Goal: Task Accomplishment & Management: Use online tool/utility

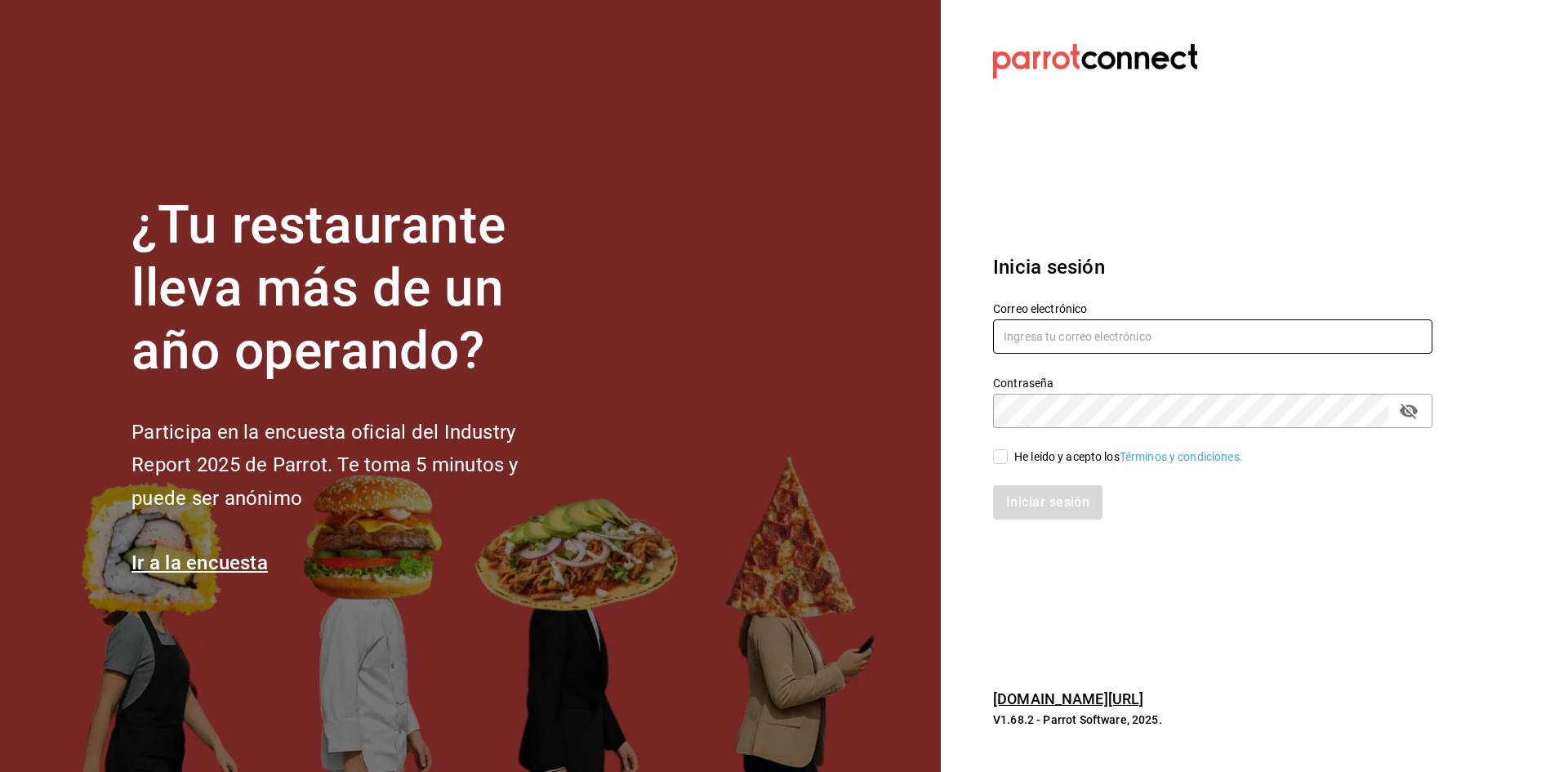
click at [1196, 322] on input "text" at bounding box center [1212, 337] width 440 height 34
click at [1083, 337] on input "[DOMAIN_NAME]" at bounding box center [1212, 337] width 440 height 34
type input "[EMAIL_ADDRESS][DOMAIN_NAME]"
click at [1002, 456] on input "He leído y acepto los Términos y condiciones." at bounding box center [1000, 456] width 14 height 14
checkbox input "true"
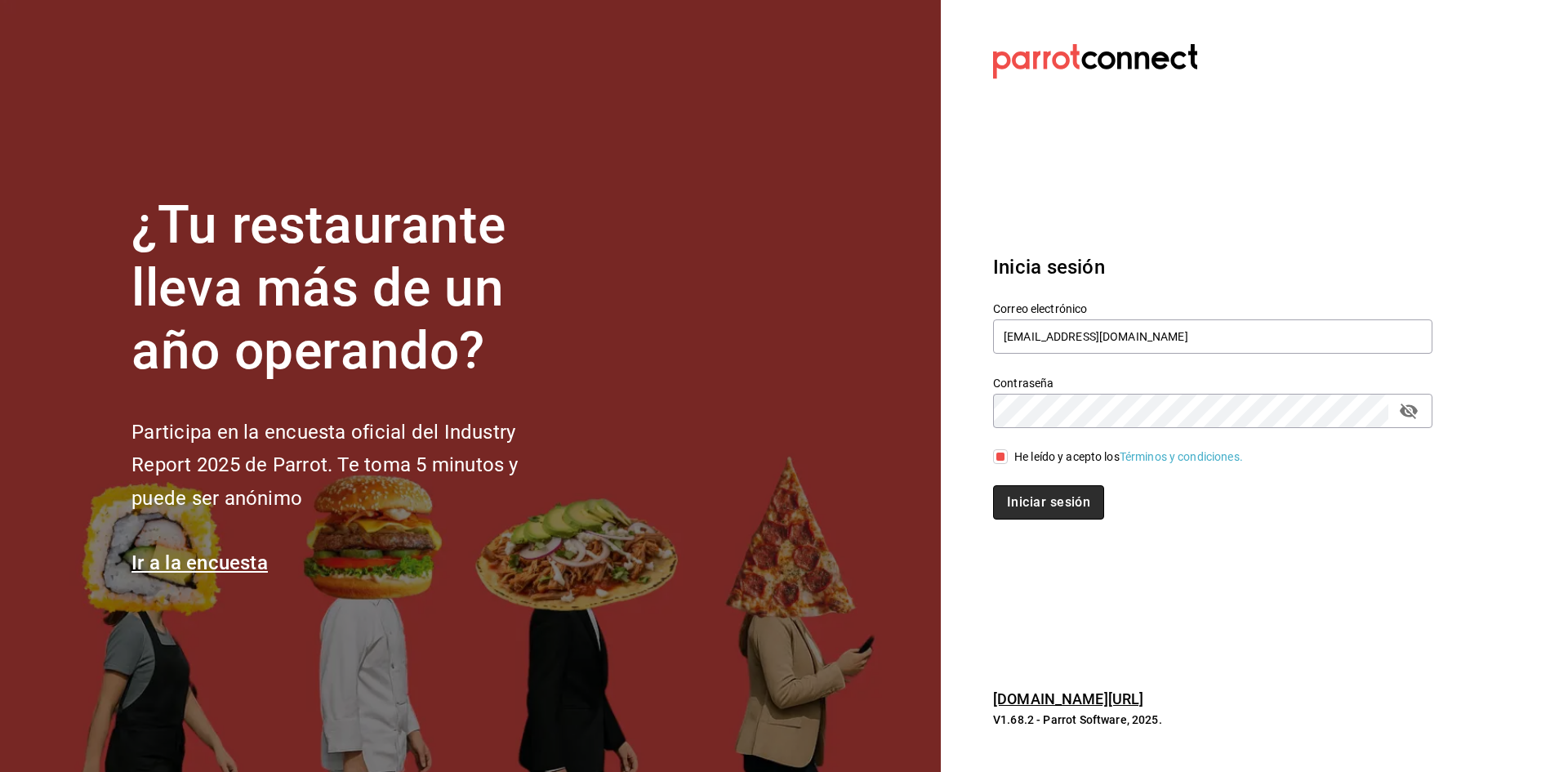
click at [1015, 508] on button "Iniciar sesión" at bounding box center [1048, 503] width 111 height 34
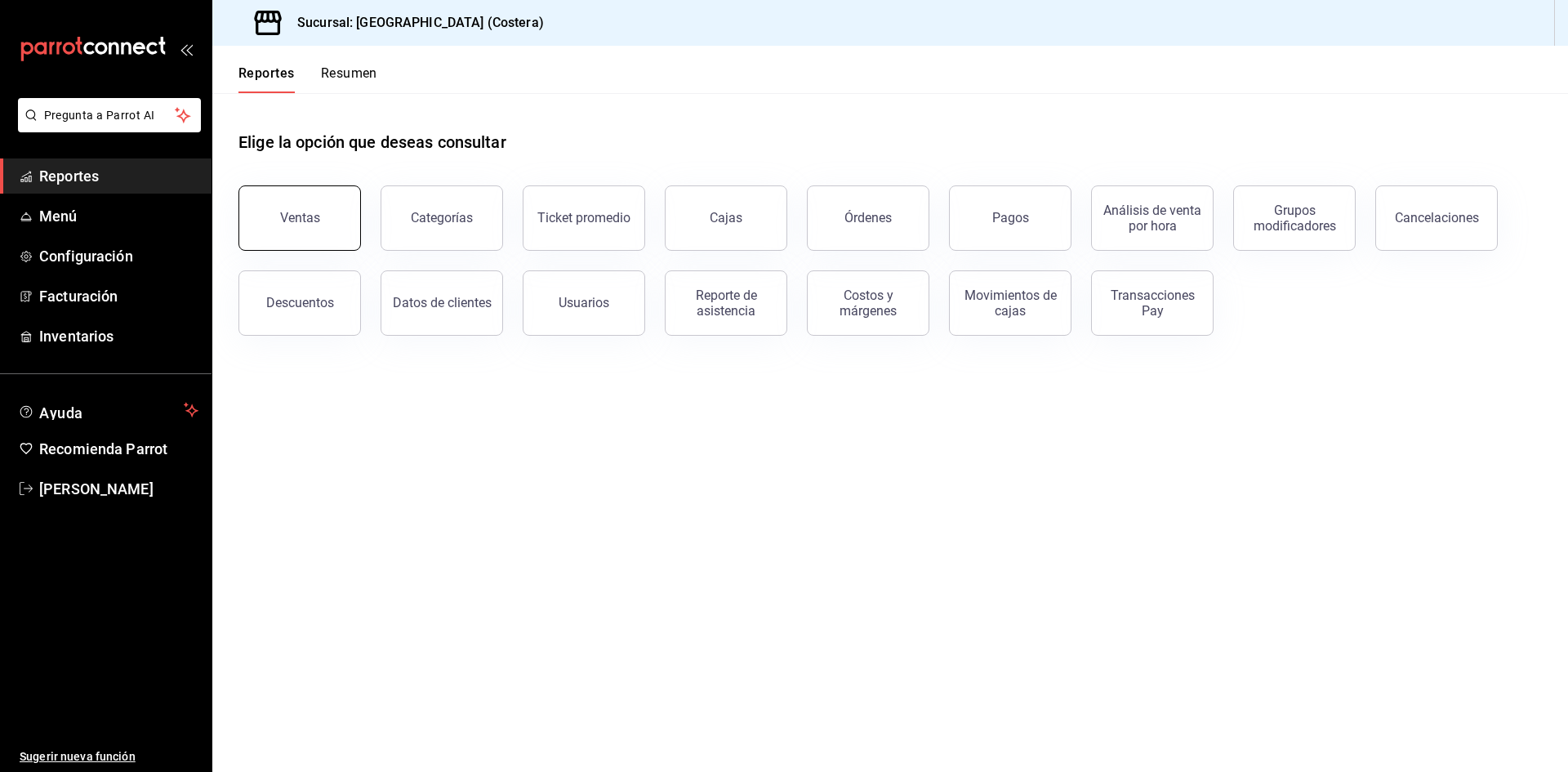
click at [301, 197] on button "Ventas" at bounding box center [299, 218] width 122 height 66
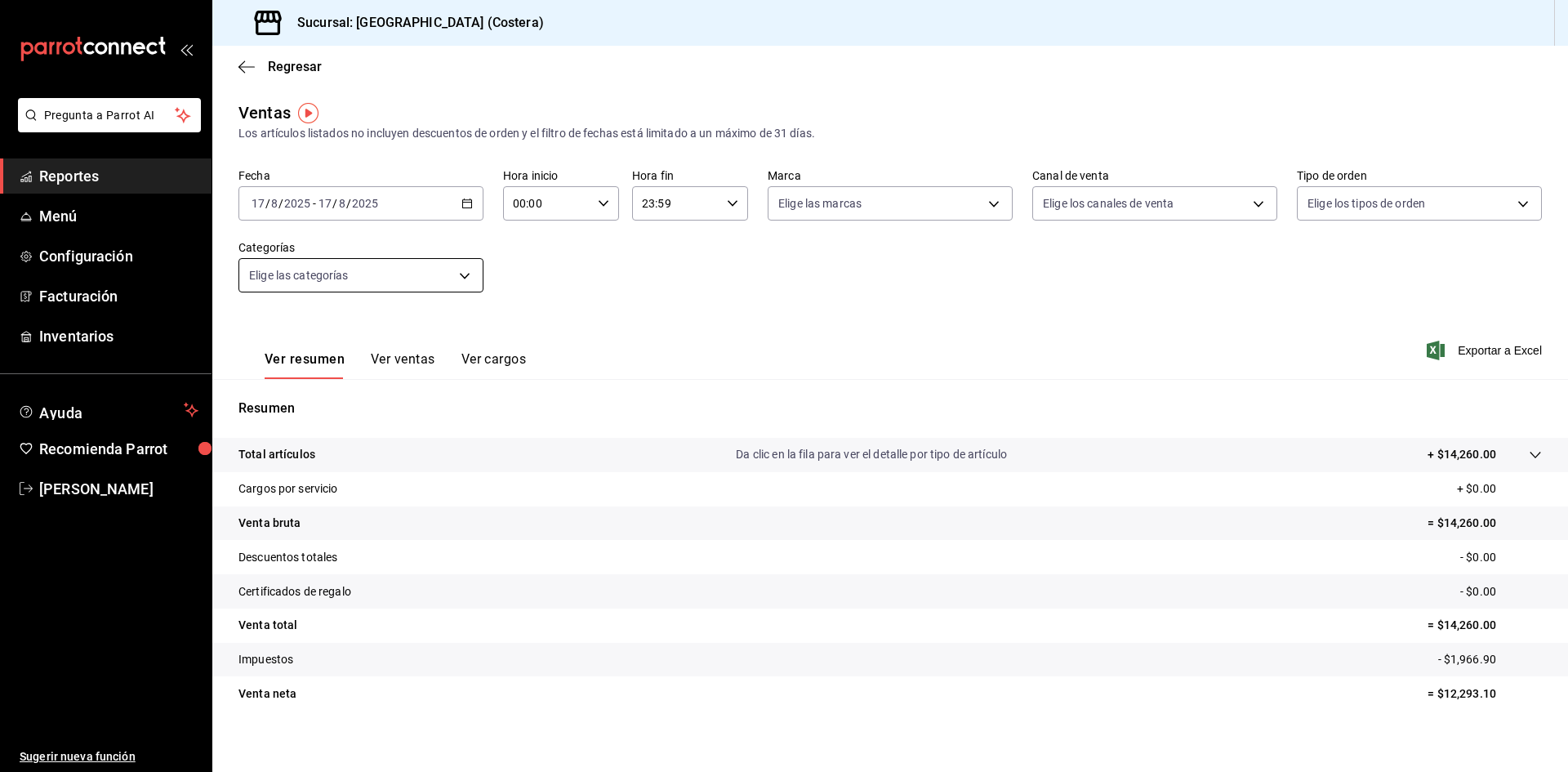
click at [435, 276] on body "Pregunta a Parrot AI Reportes Menú Configuración Facturación Inventarios Ayuda …" at bounding box center [784, 386] width 1568 height 772
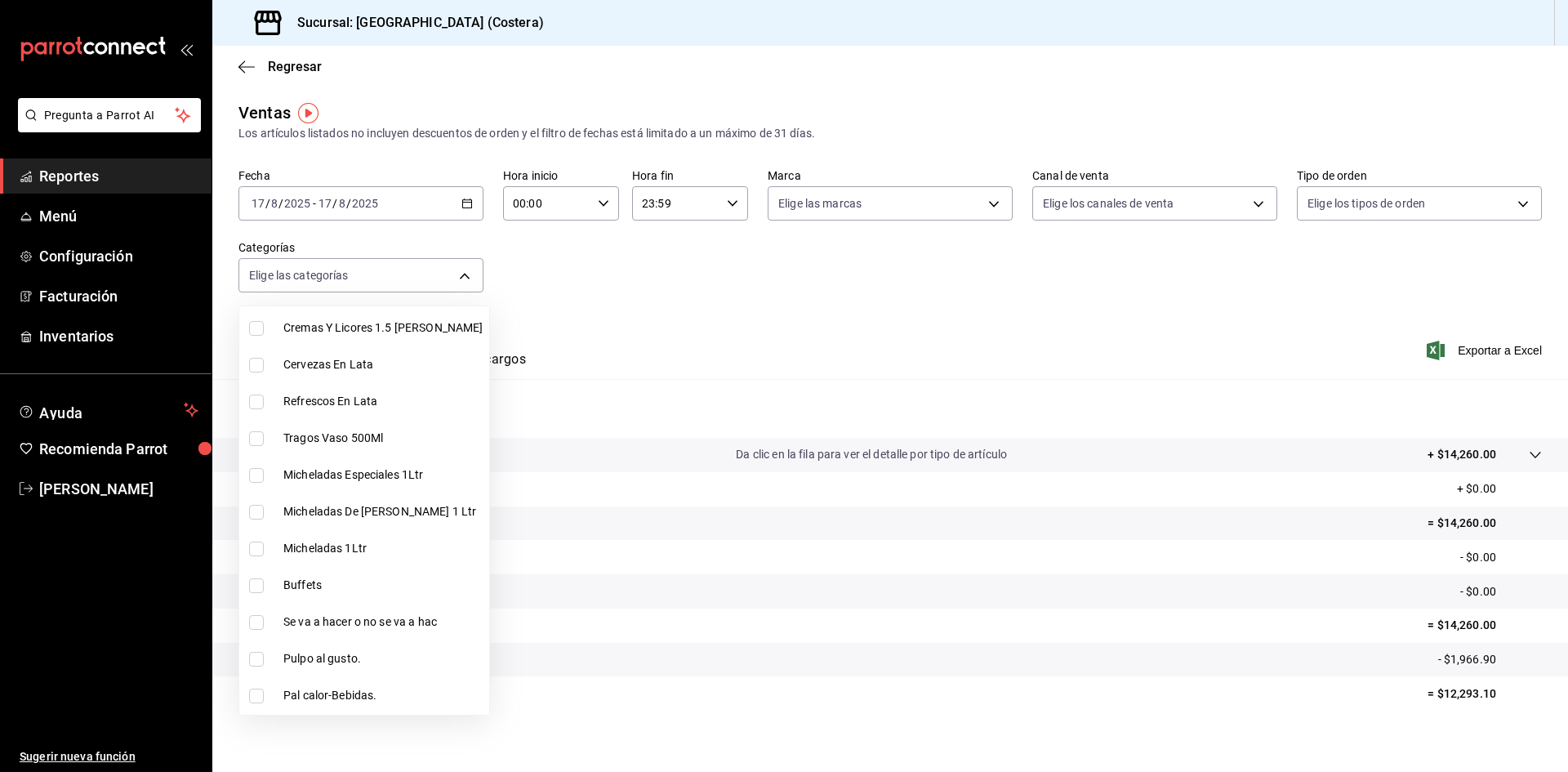
scroll to position [408, 0]
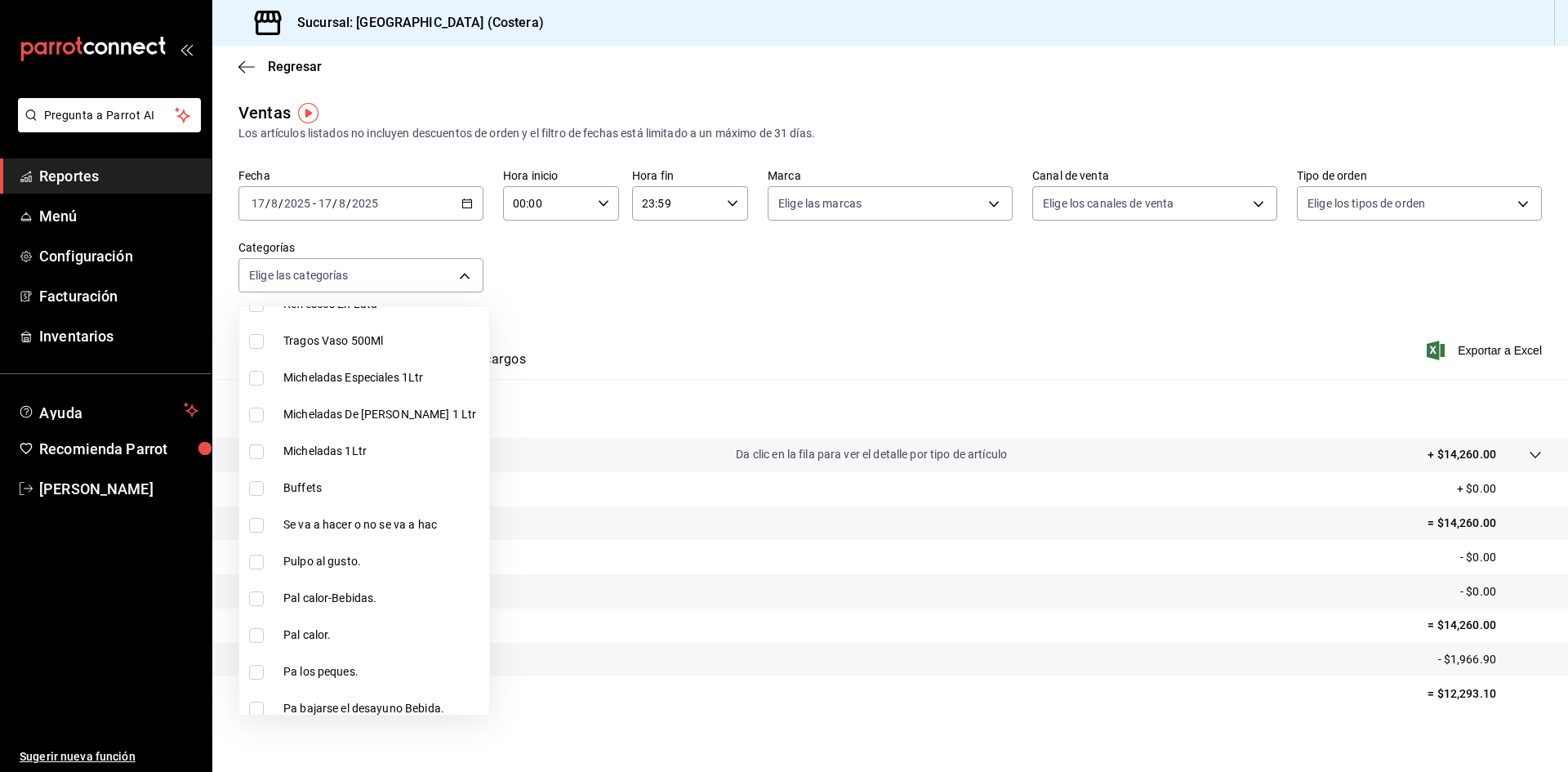
click at [252, 484] on input "checkbox" at bounding box center [256, 488] width 14 height 14
checkbox input "true"
type input "a6ccece2-b5e1-4d3d-ae72-43ec26be992e"
click at [929, 248] on div at bounding box center [784, 386] width 1568 height 772
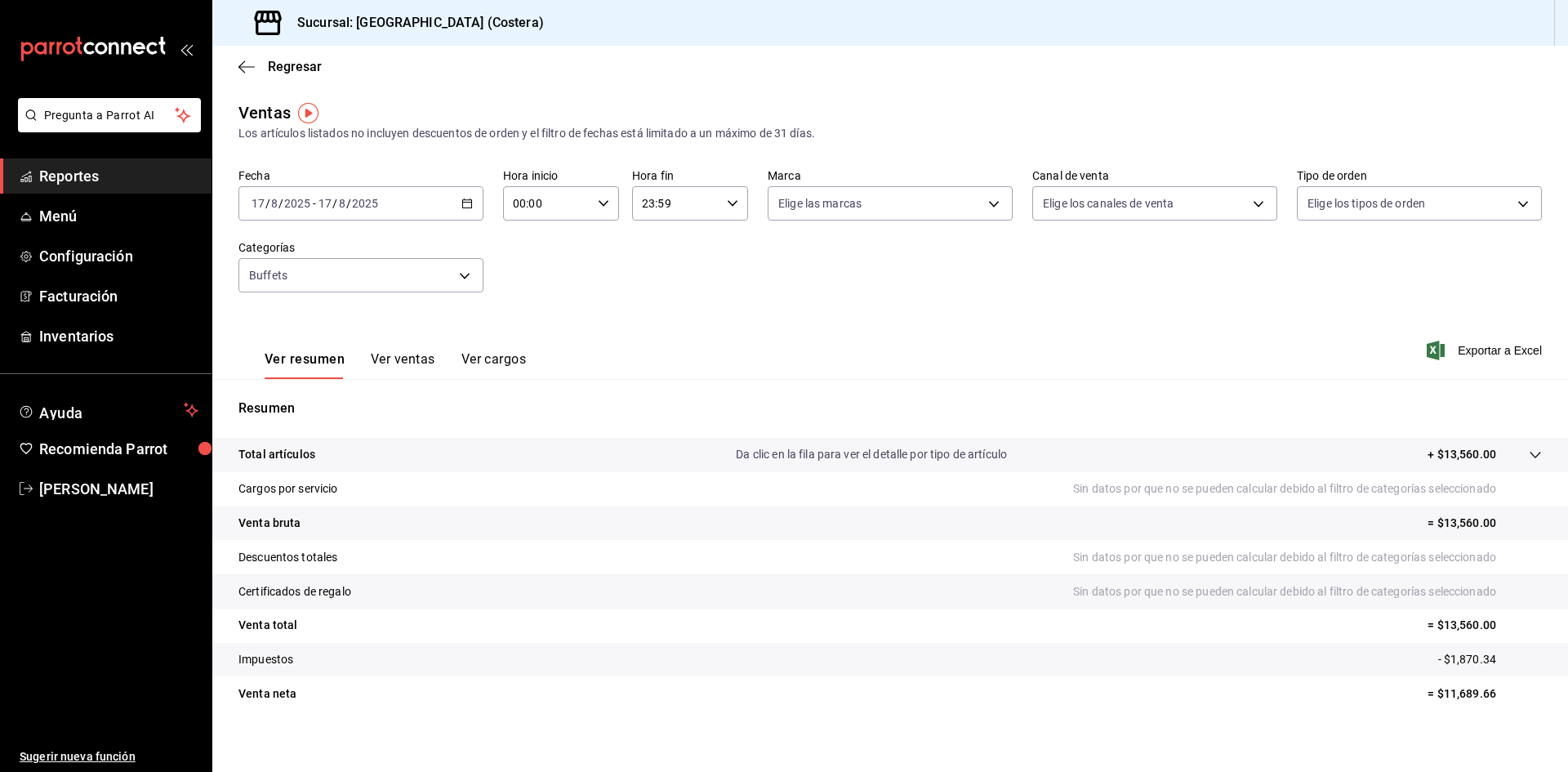
click at [397, 351] on button "Ver ventas" at bounding box center [403, 365] width 65 height 28
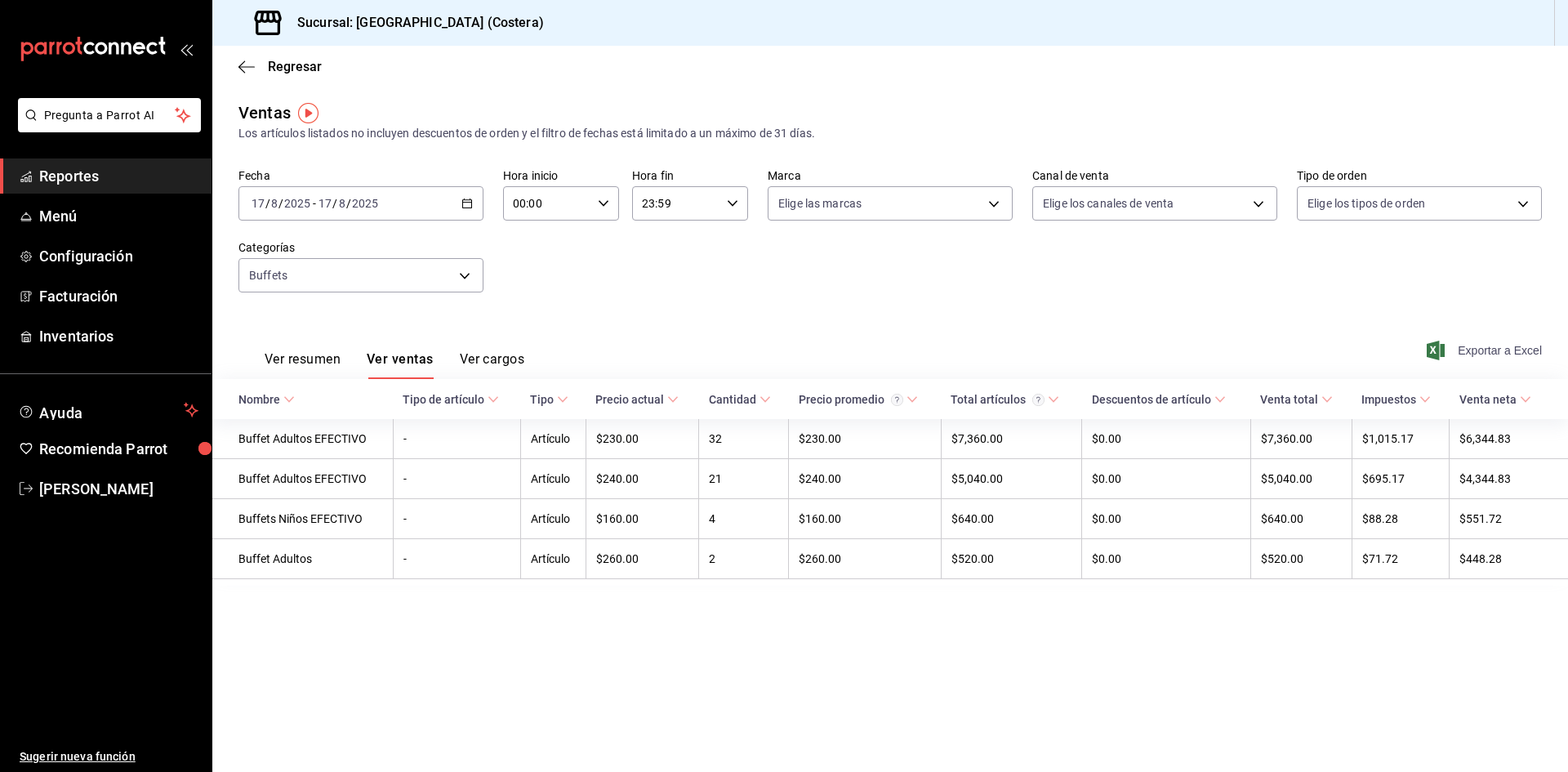
click at [1486, 345] on span "Exportar a Excel" at bounding box center [1486, 350] width 112 height 20
